Goal: Information Seeking & Learning: Compare options

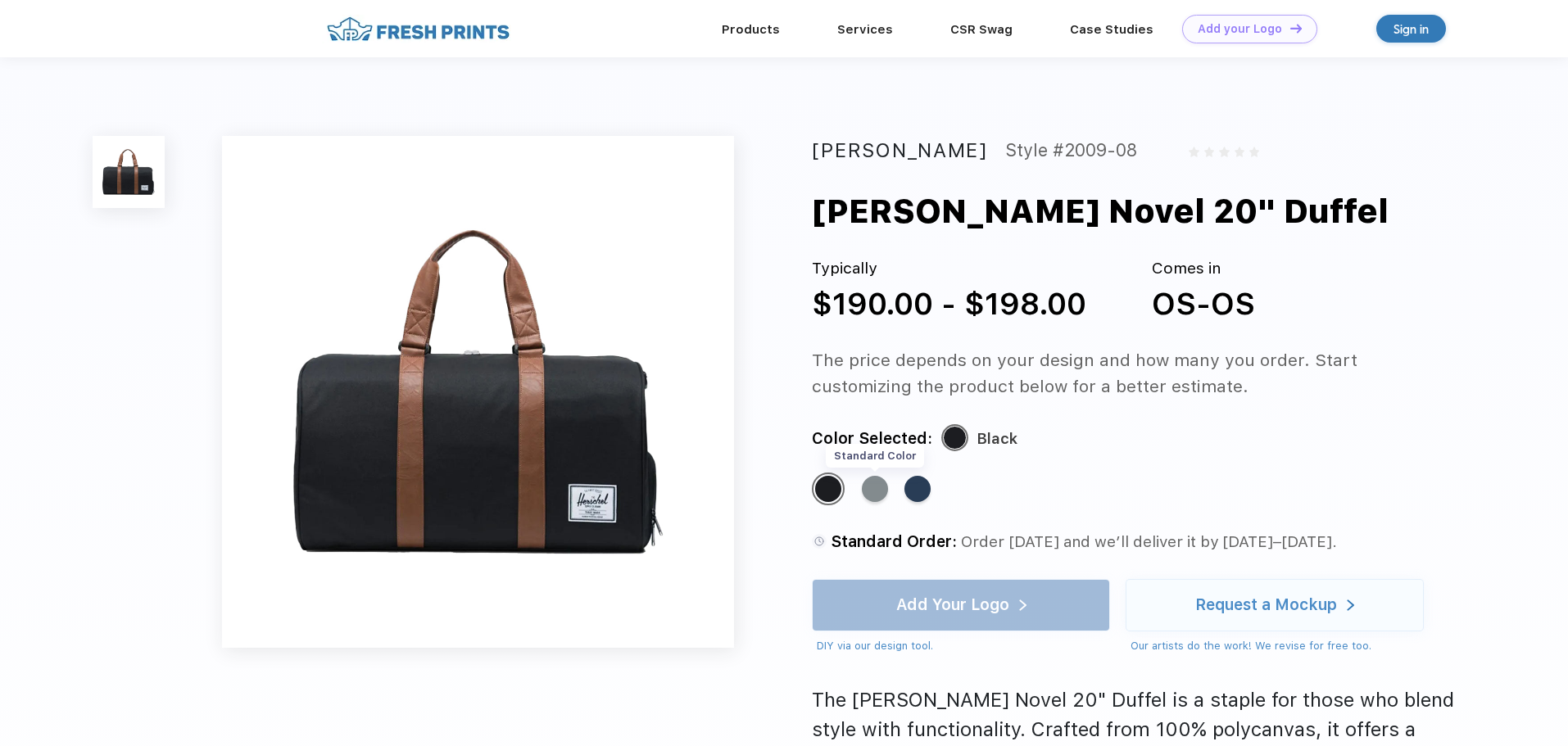
click at [872, 485] on div "Standard Color" at bounding box center [874, 488] width 26 height 26
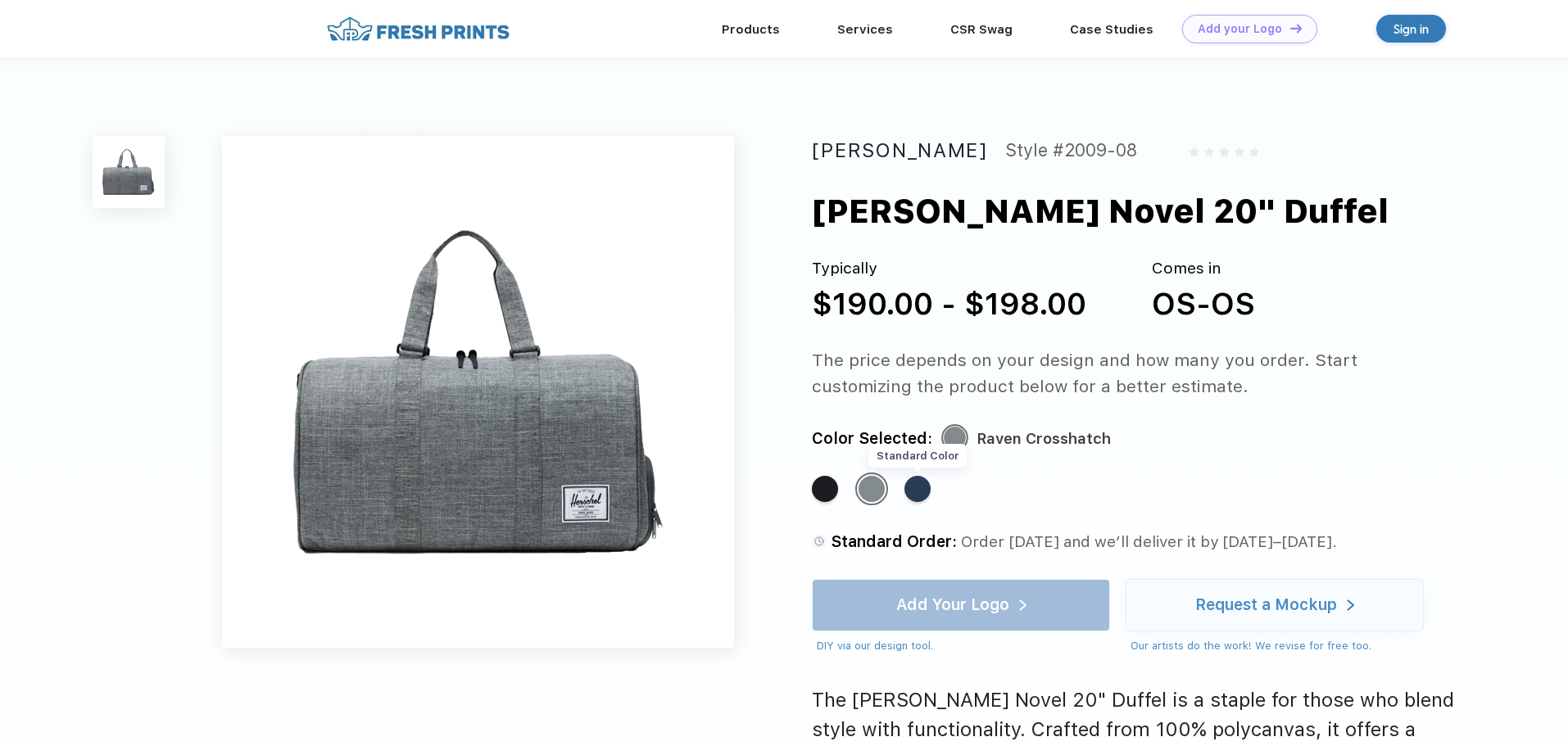
click at [918, 492] on div "Standard Color" at bounding box center [916, 488] width 26 height 26
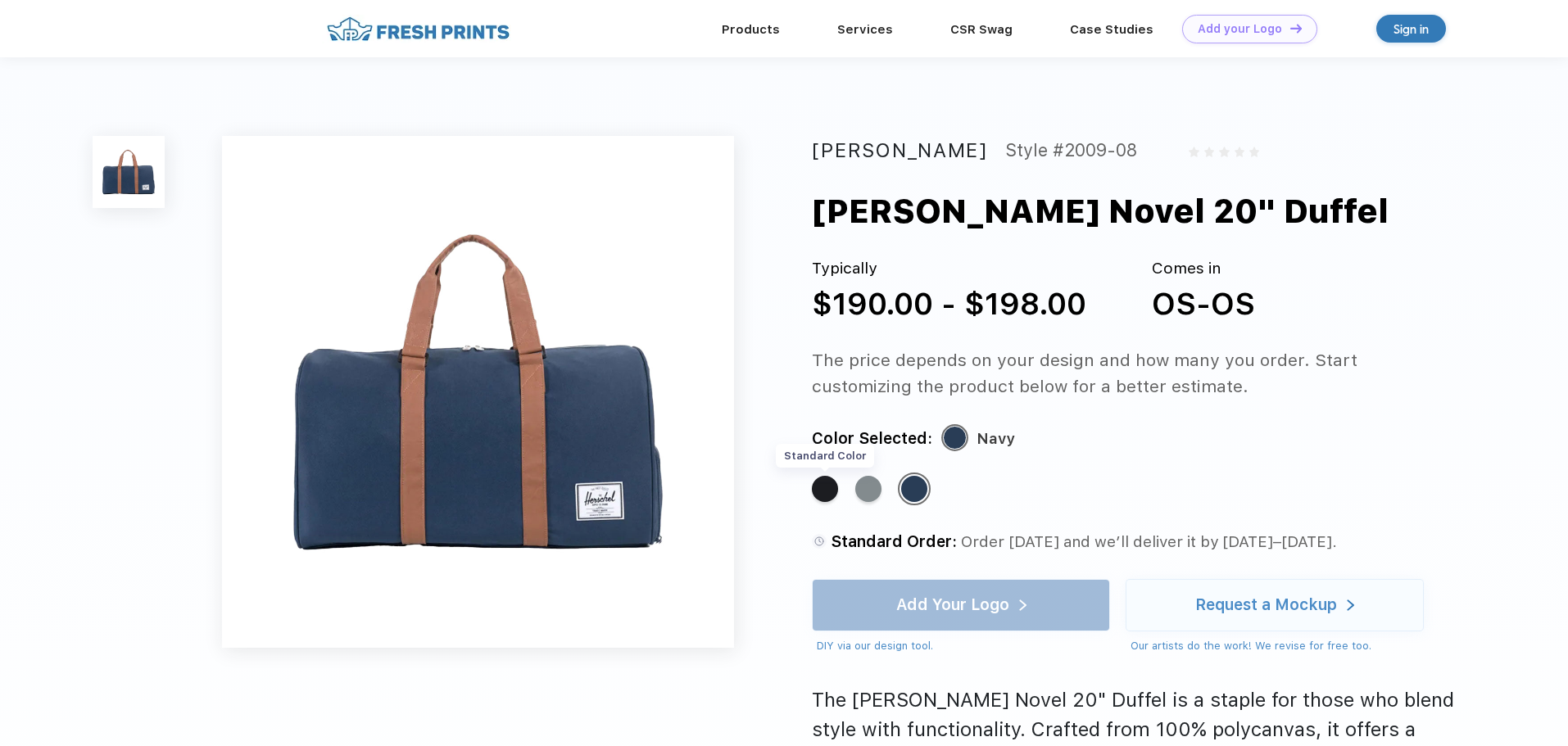
click at [828, 492] on div "Standard Color" at bounding box center [824, 488] width 26 height 26
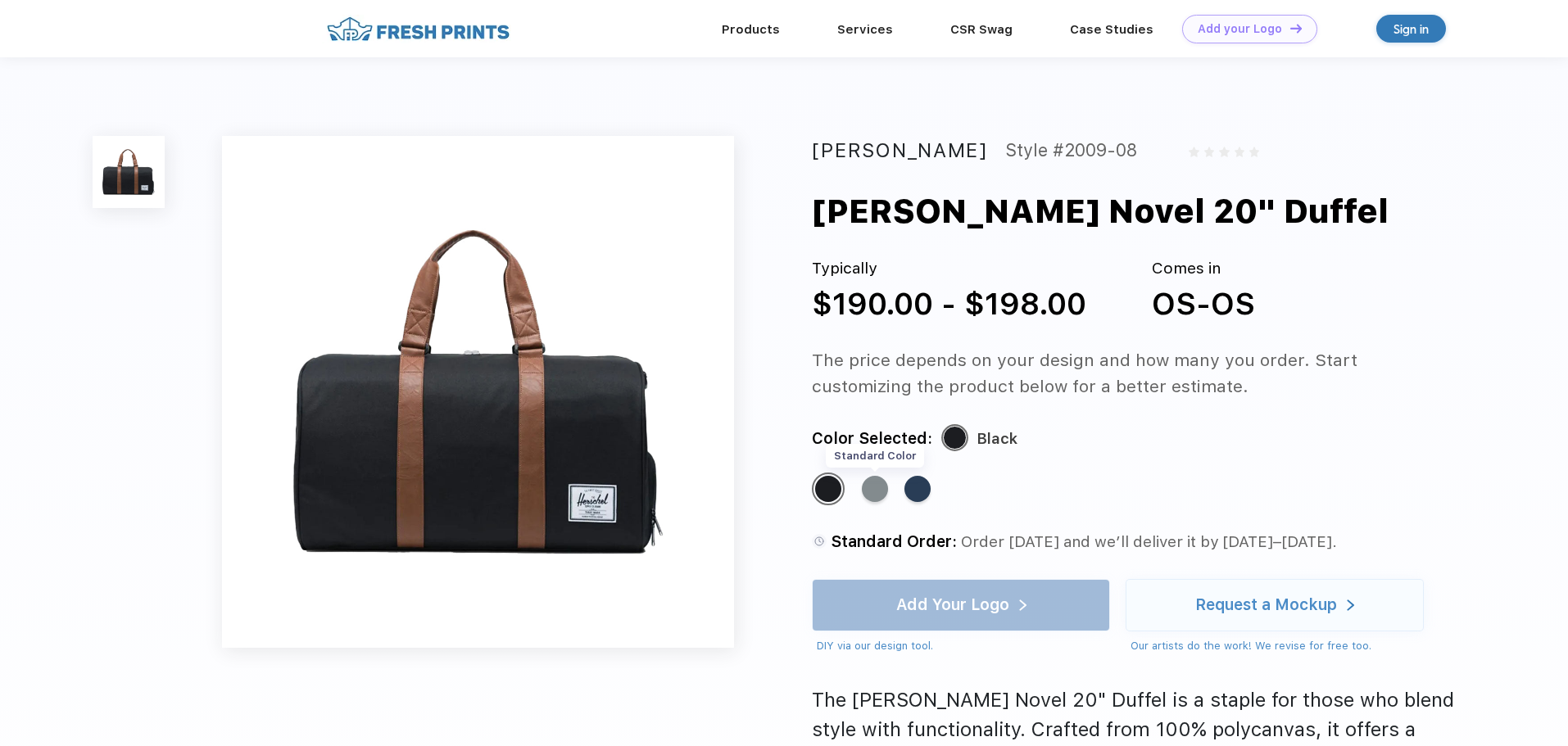
click at [874, 492] on div "Standard Color" at bounding box center [874, 488] width 26 height 26
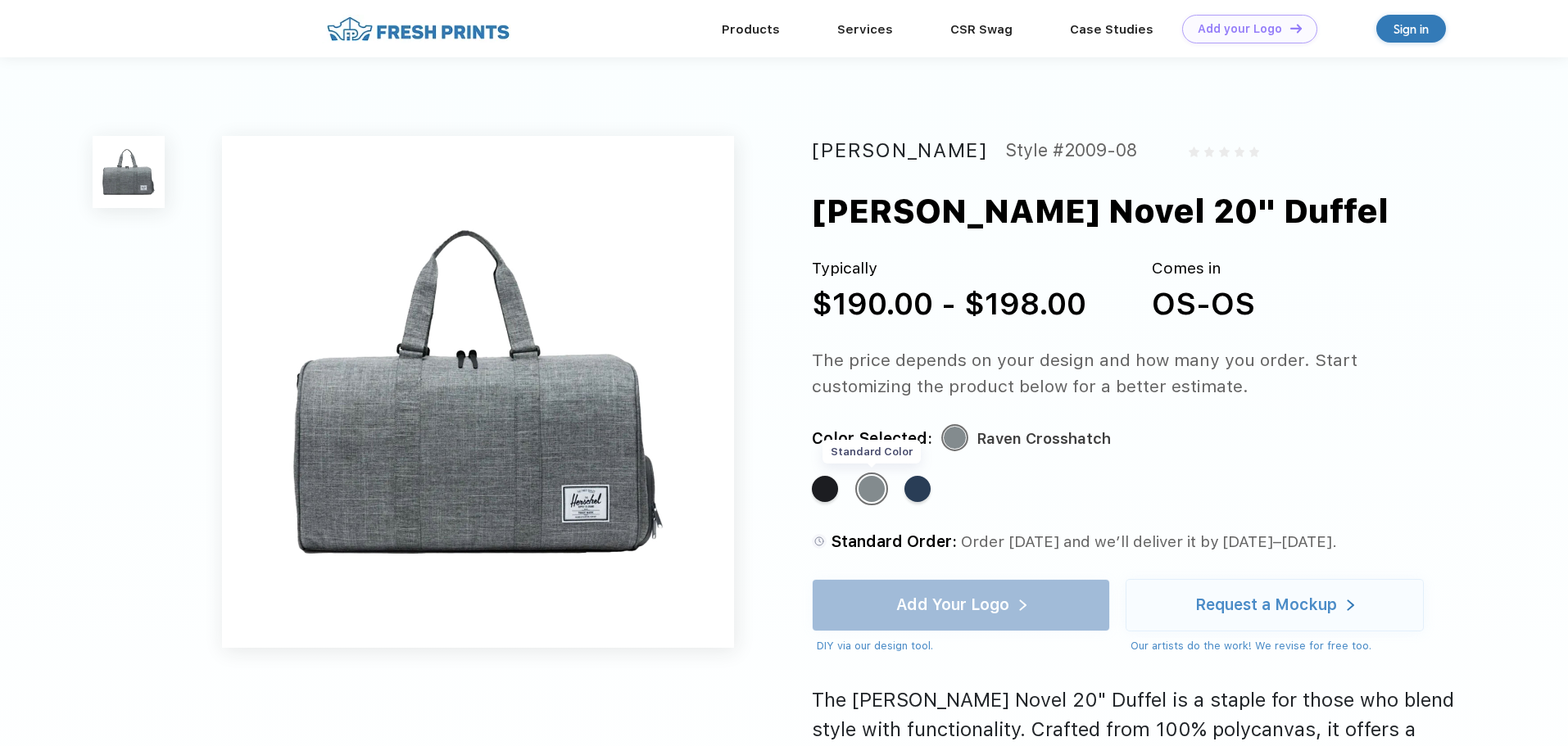
click at [873, 492] on div "Standard Color" at bounding box center [871, 488] width 26 height 26
click at [838, 494] on div "Standard Color" at bounding box center [824, 488] width 26 height 26
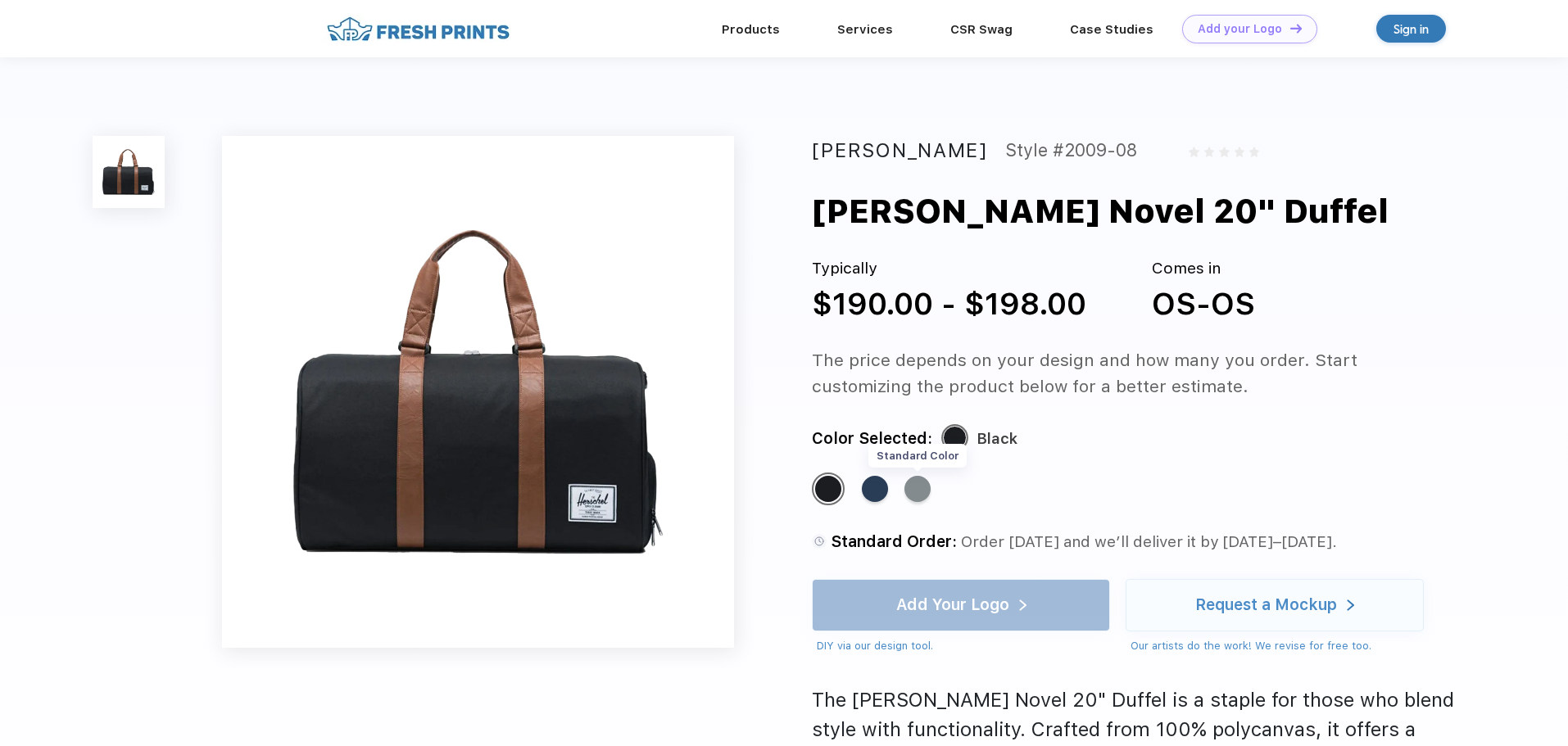
click at [924, 492] on div "Standard Color" at bounding box center [916, 488] width 26 height 26
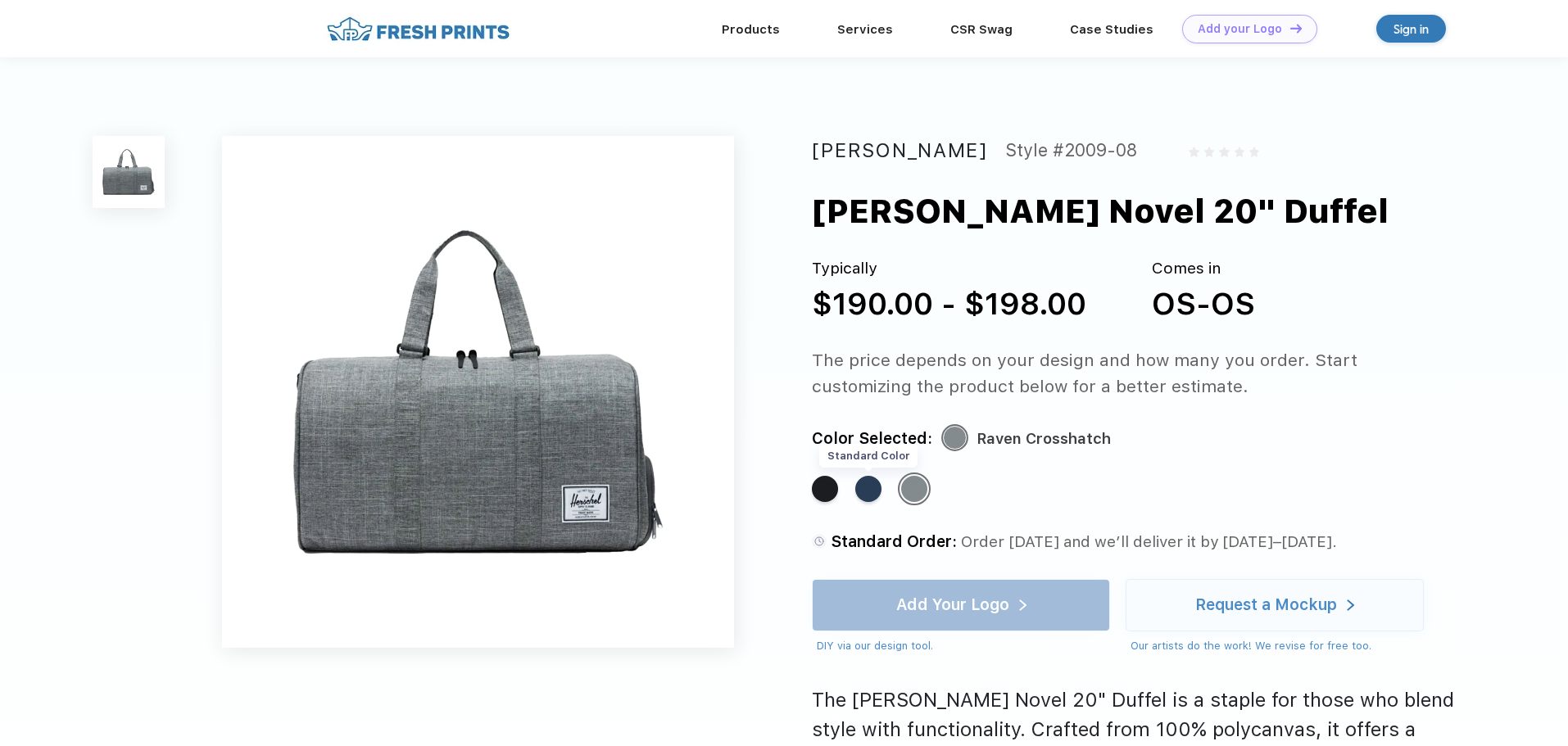
click at [864, 493] on div "Standard Color" at bounding box center [868, 488] width 26 height 26
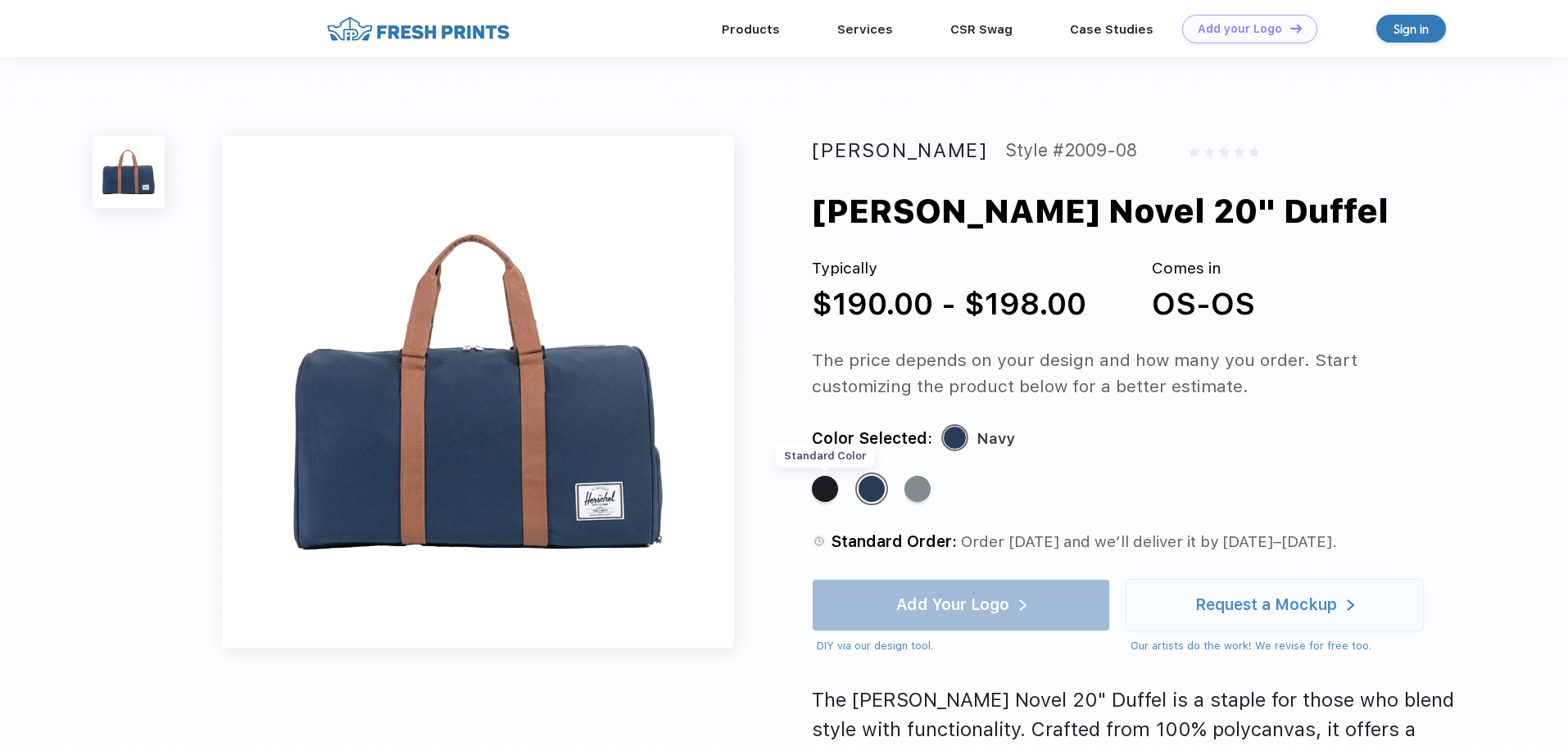
click at [822, 493] on div "Standard Color" at bounding box center [824, 488] width 26 height 26
